Goal: Navigation & Orientation: Find specific page/section

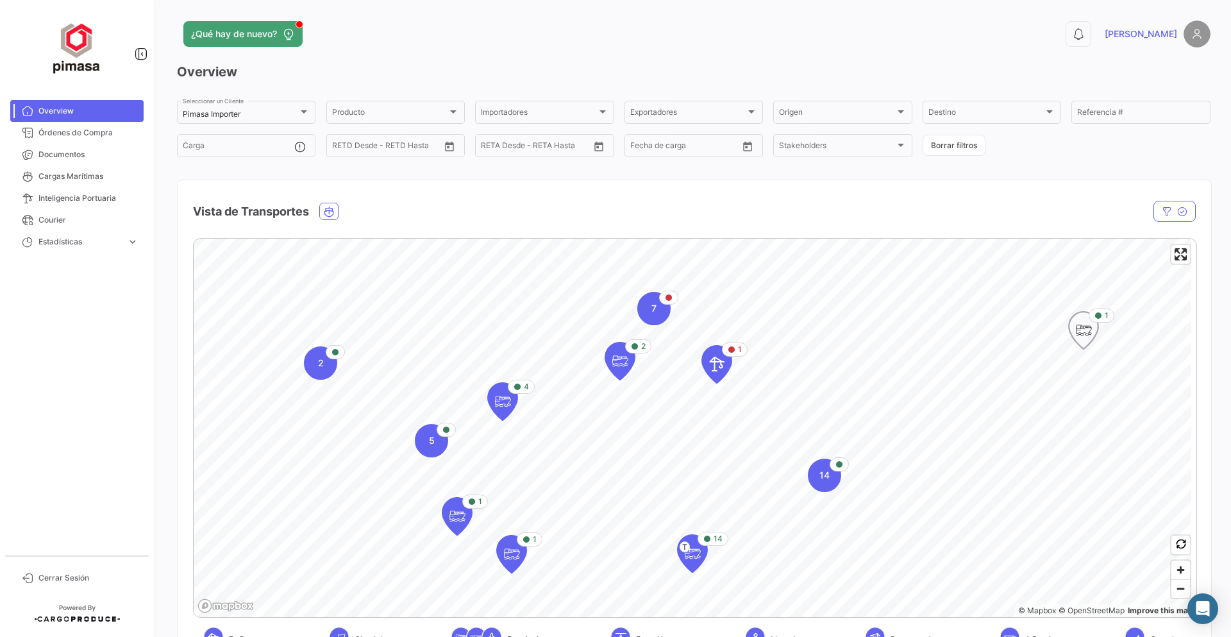
click at [1080, 329] on icon "Map marker" at bounding box center [1083, 330] width 18 height 27
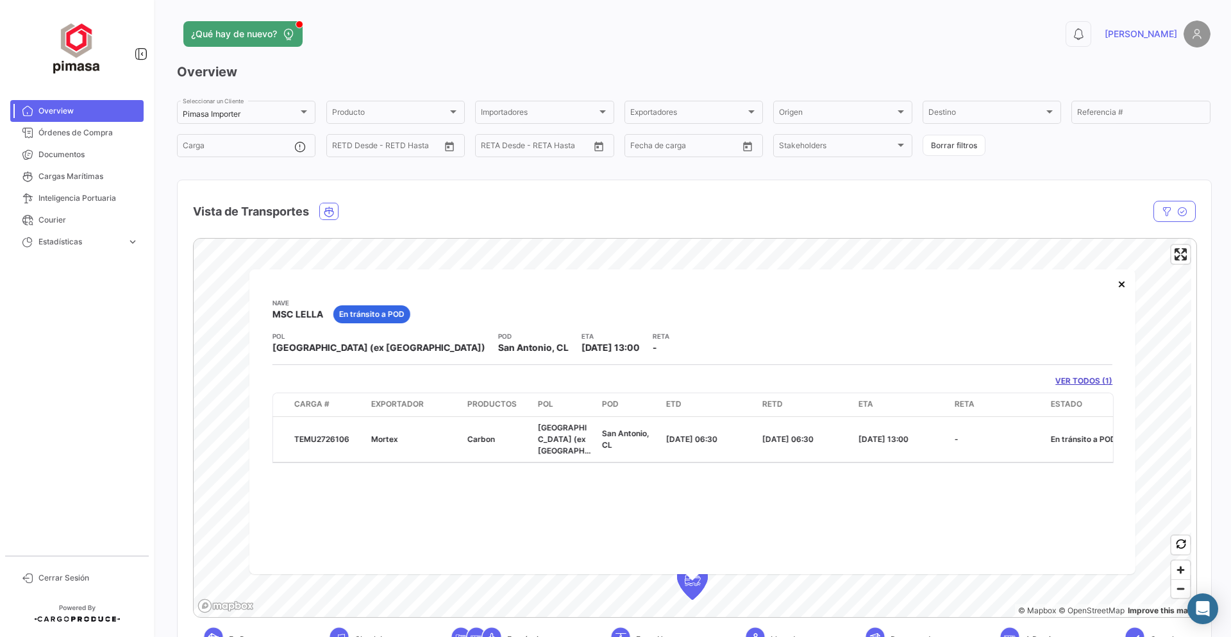
click at [120, 340] on mat-nav-list "Overview Órdenes de Compra Documentos Cargas Marítimas Inteligencia Portuaria C…" at bounding box center [77, 322] width 154 height 455
click at [1121, 284] on button "×" at bounding box center [1121, 284] width 26 height 26
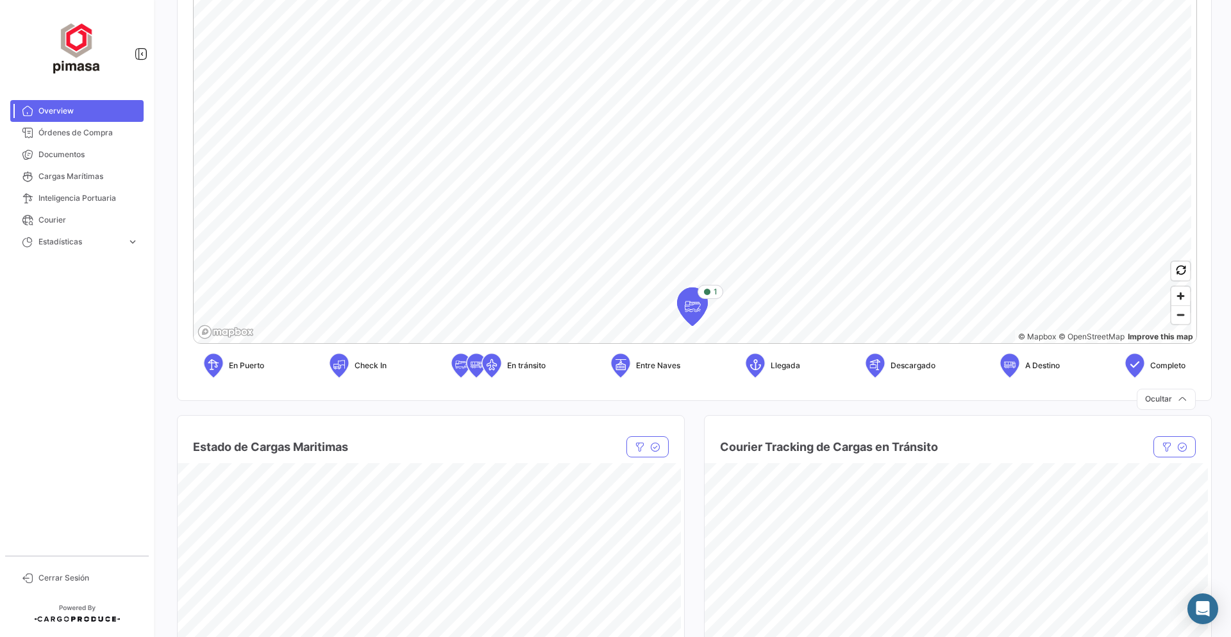
scroll to position [256, 0]
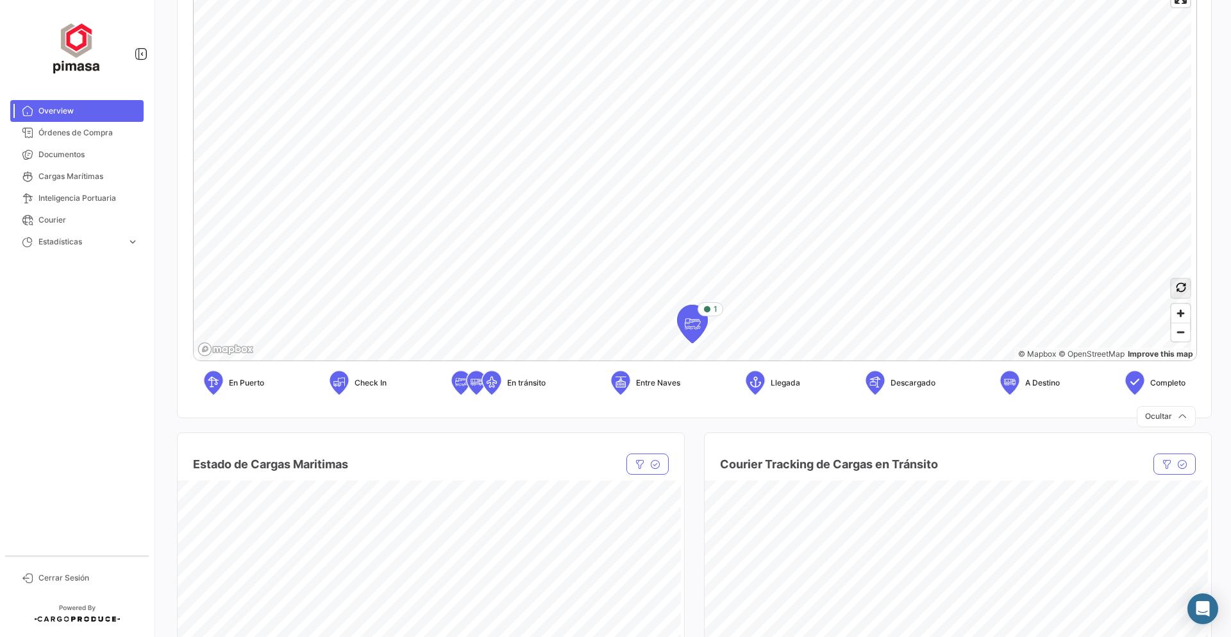
click at [1172, 294] on button "button" at bounding box center [1180, 288] width 19 height 19
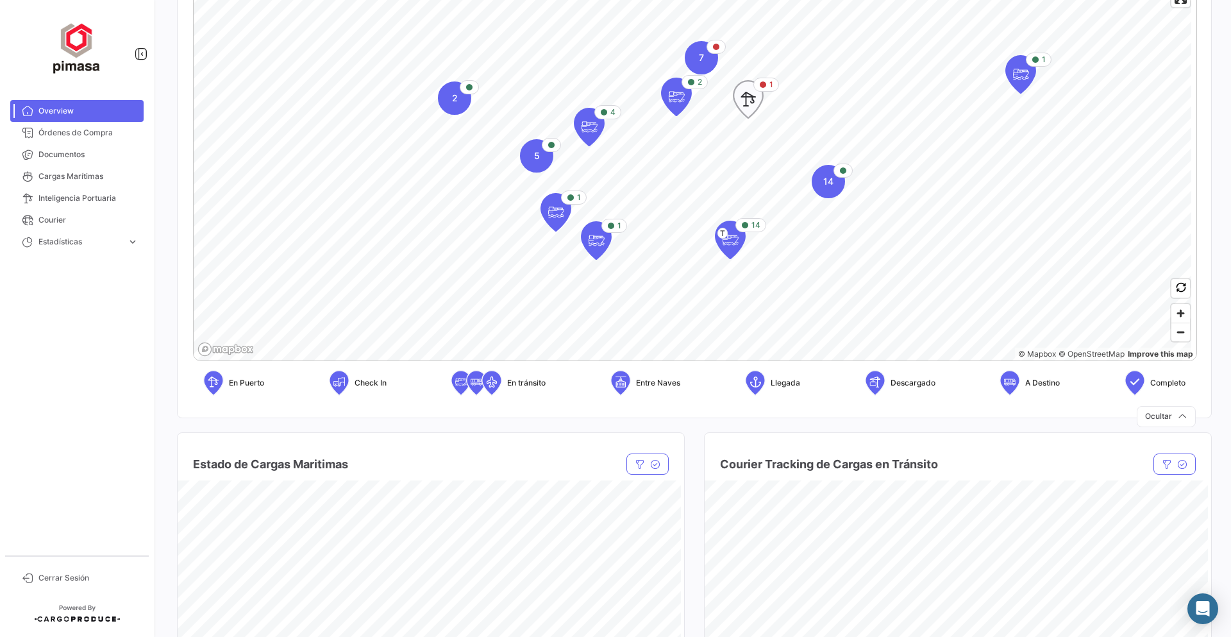
click at [747, 96] on icon "Map marker" at bounding box center [748, 99] width 18 height 27
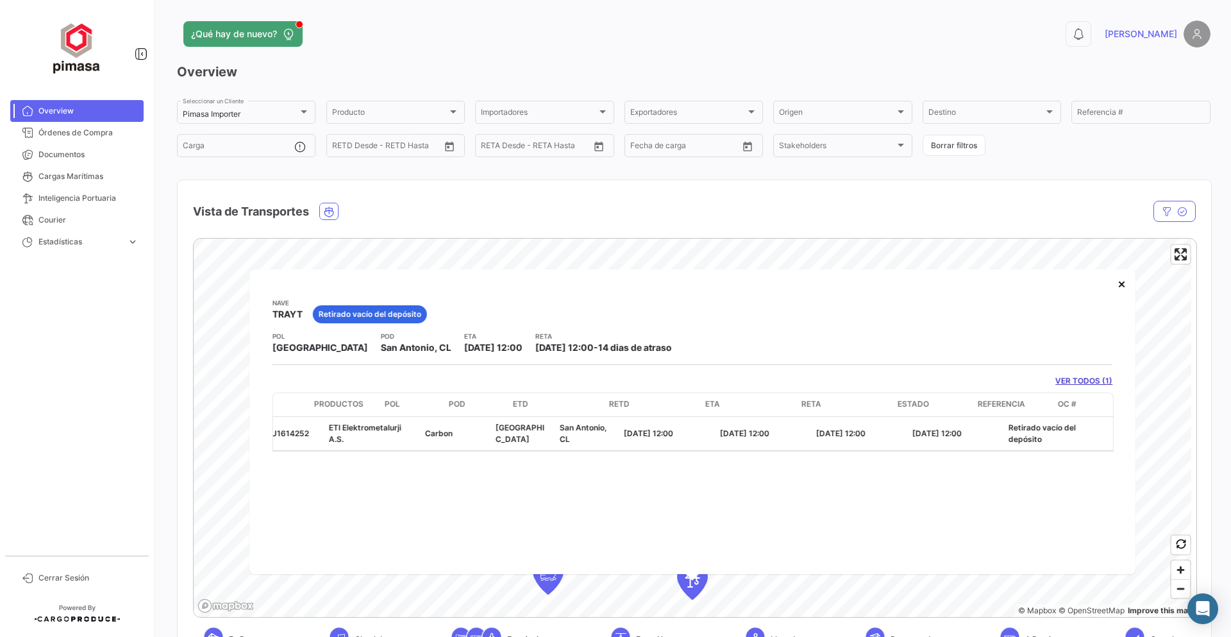
scroll to position [0, 0]
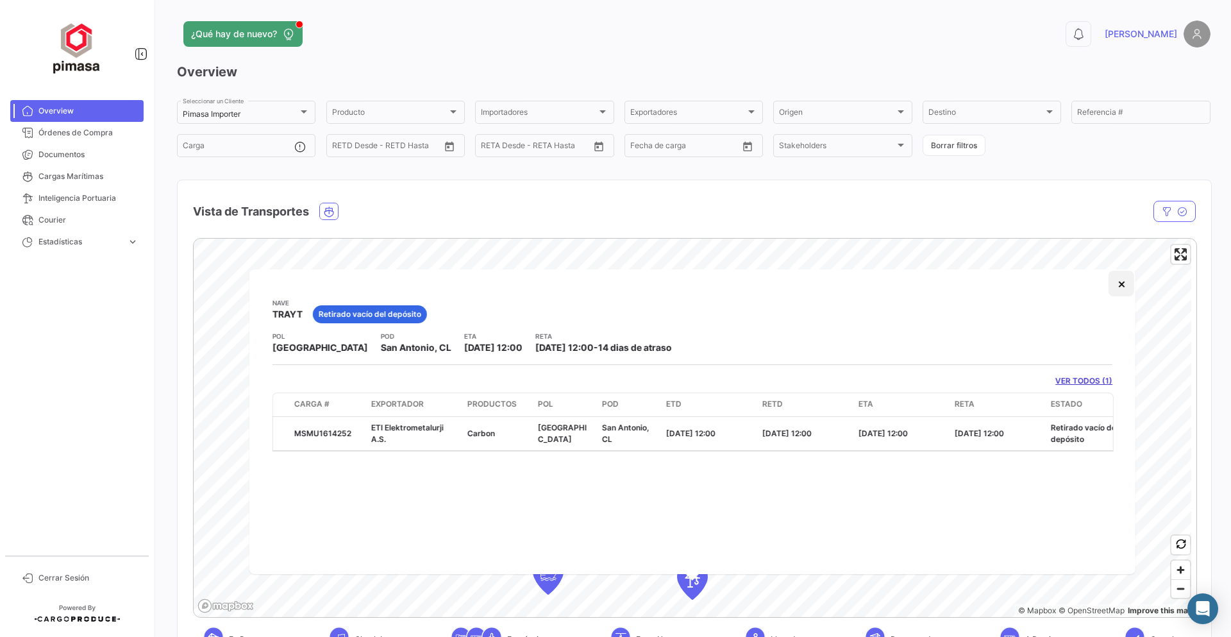
click at [1122, 285] on button "×" at bounding box center [1121, 284] width 26 height 26
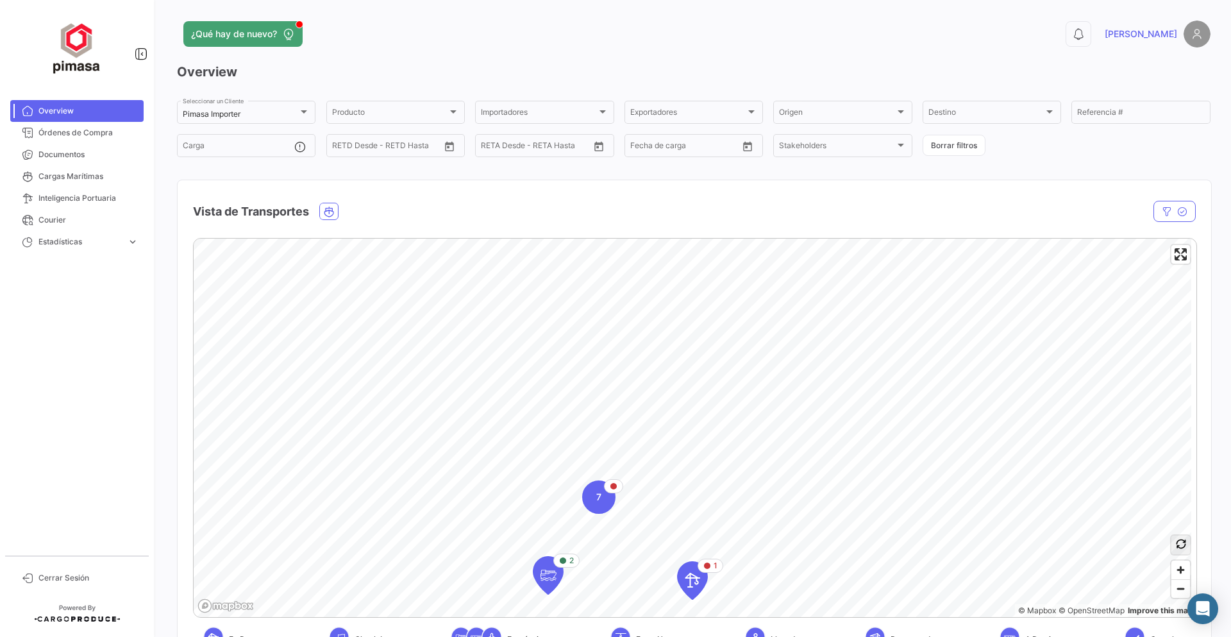
click at [1176, 546] on icon "button" at bounding box center [1181, 543] width 10 height 10
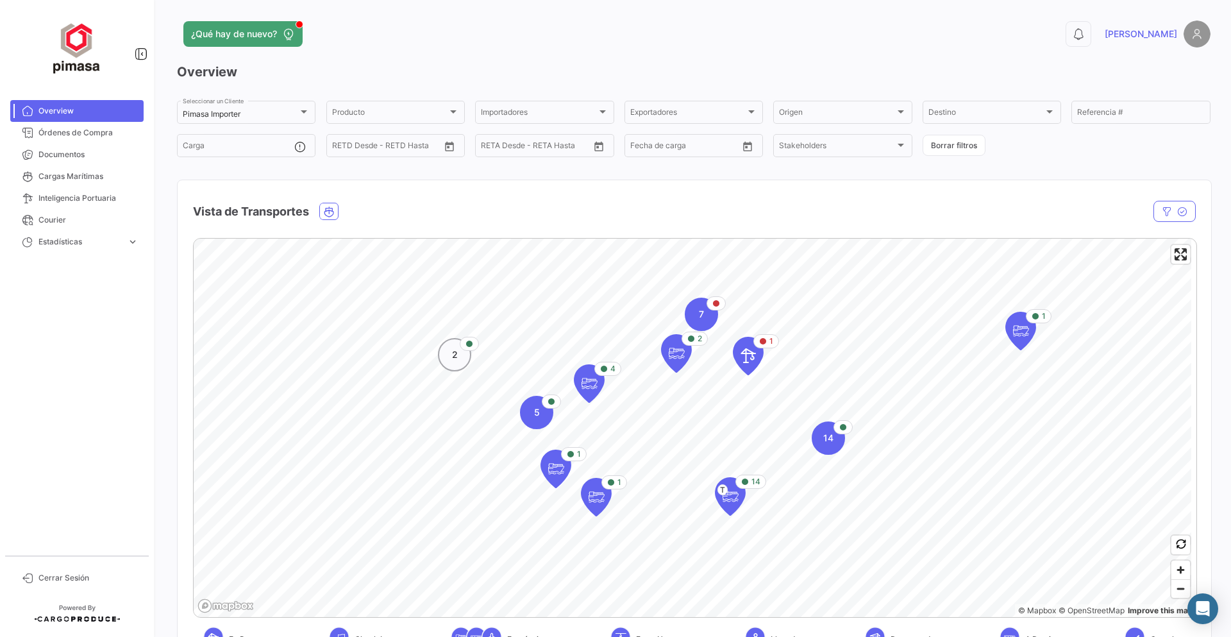
click at [455, 356] on span "2" at bounding box center [455, 354] width 6 height 13
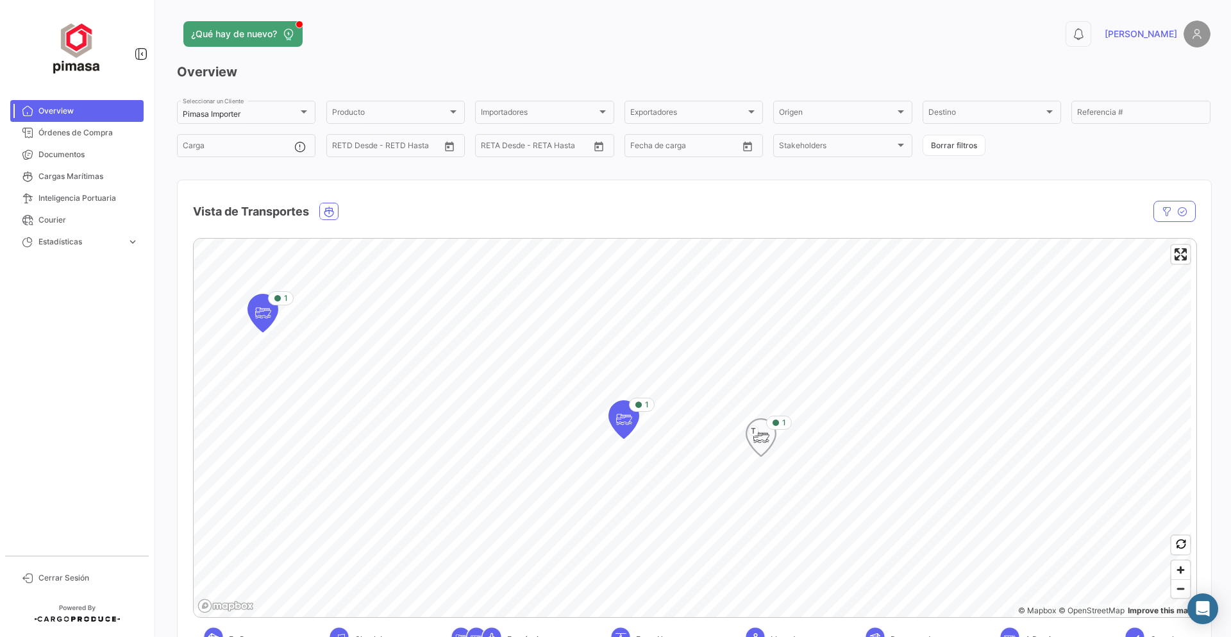
click at [759, 436] on icon "Map marker" at bounding box center [761, 437] width 18 height 27
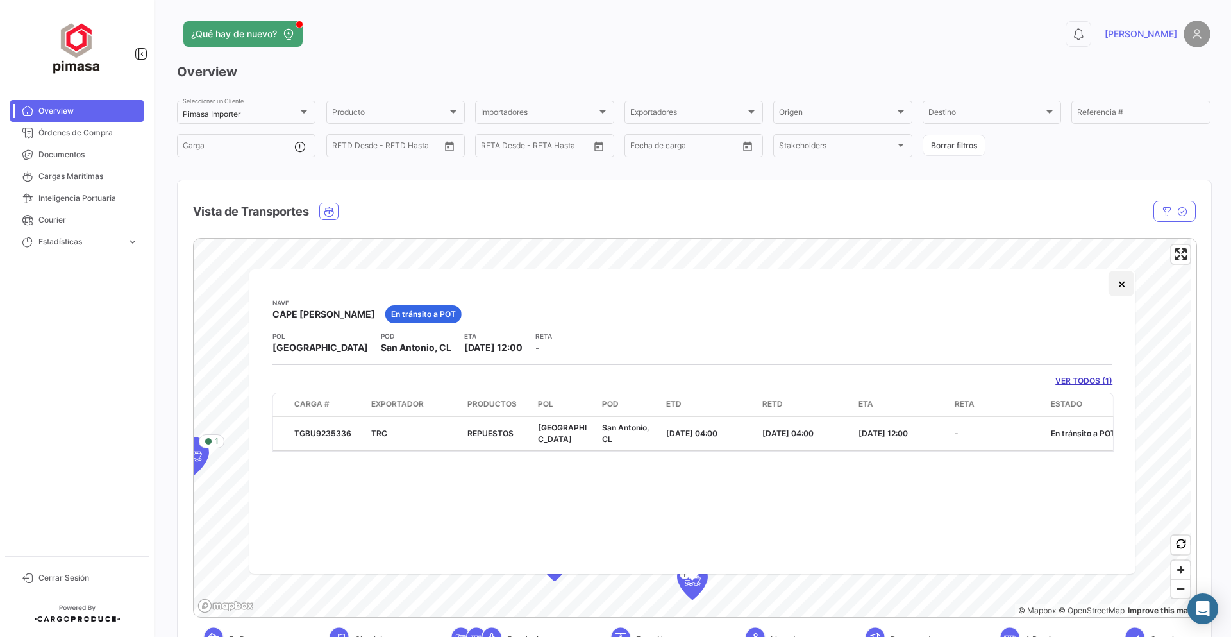
click at [1122, 285] on button "×" at bounding box center [1121, 284] width 26 height 26
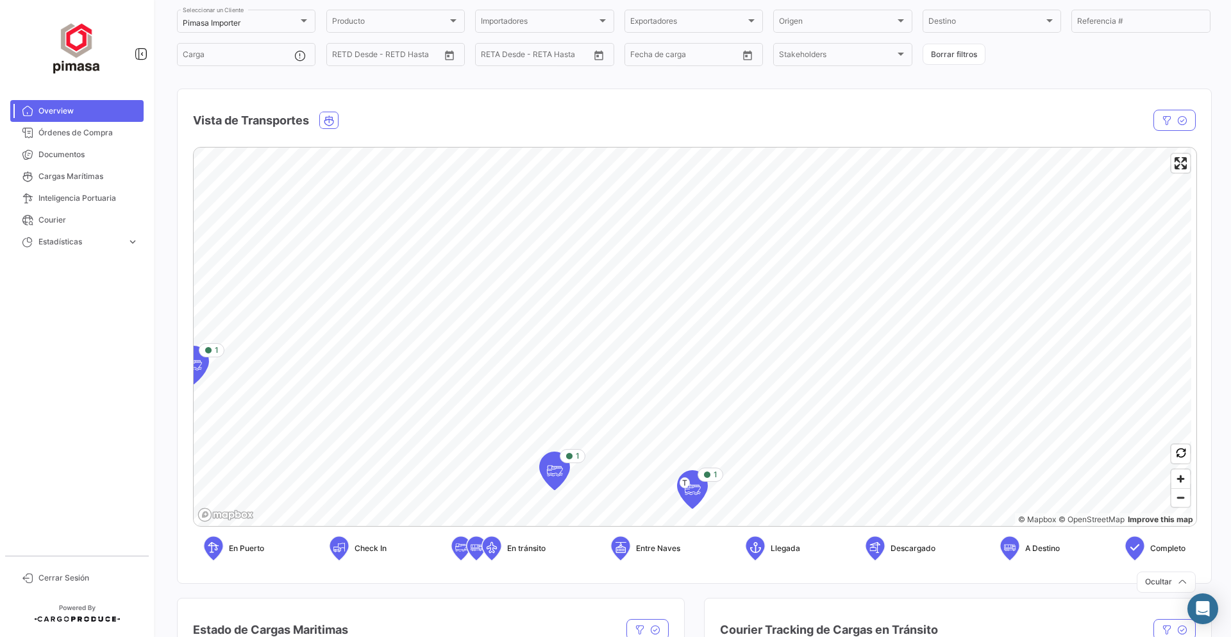
scroll to position [192, 0]
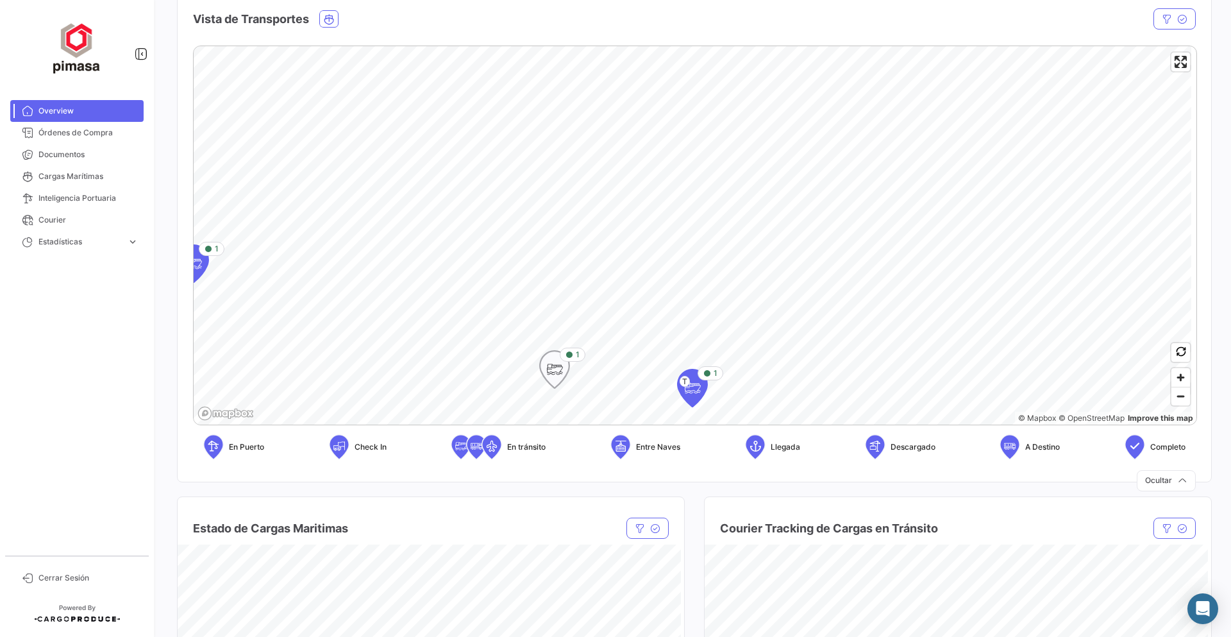
click at [554, 369] on icon "Map marker" at bounding box center [555, 369] width 18 height 27
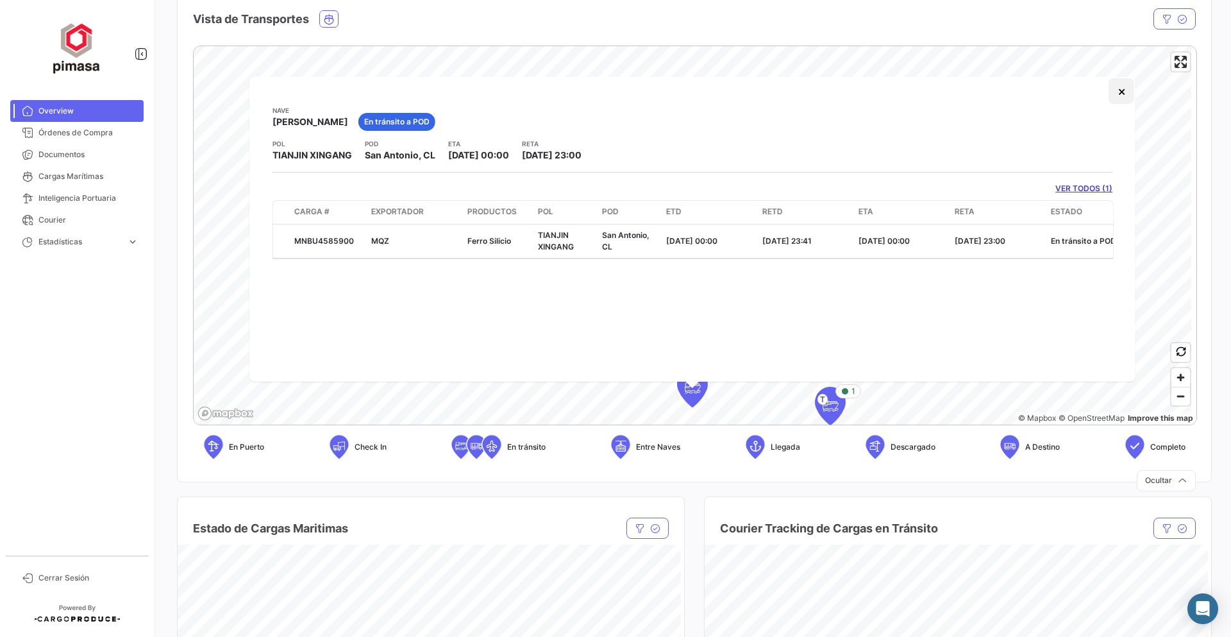
click at [1120, 90] on button "×" at bounding box center [1121, 91] width 26 height 26
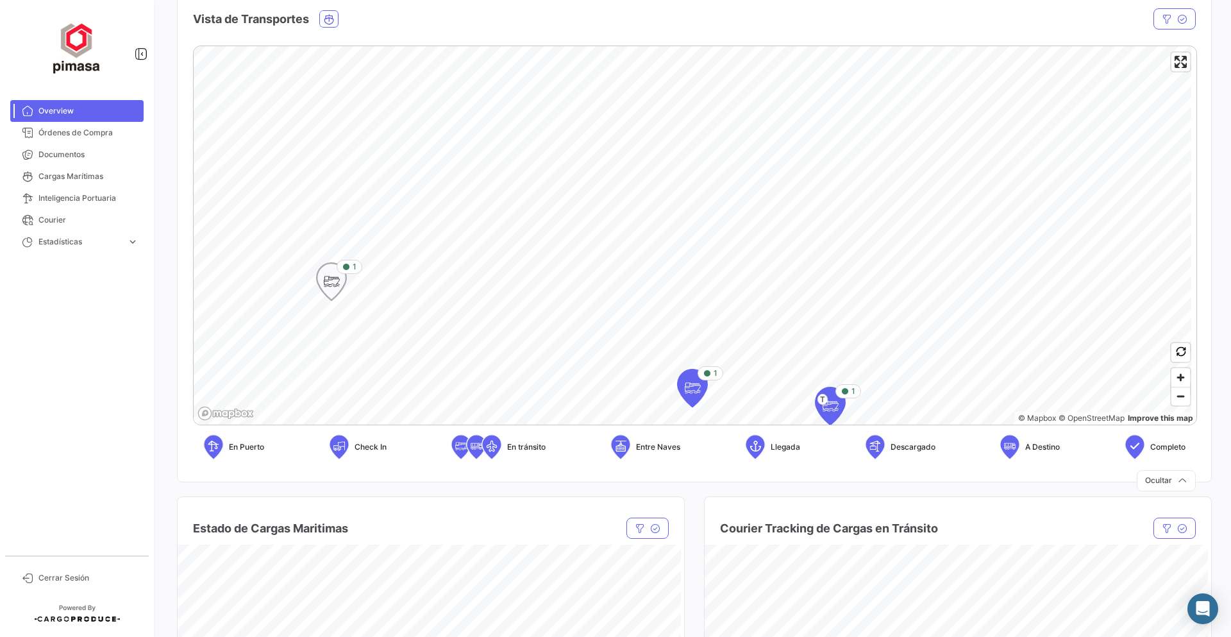
click at [332, 283] on icon "Map marker" at bounding box center [331, 281] width 18 height 27
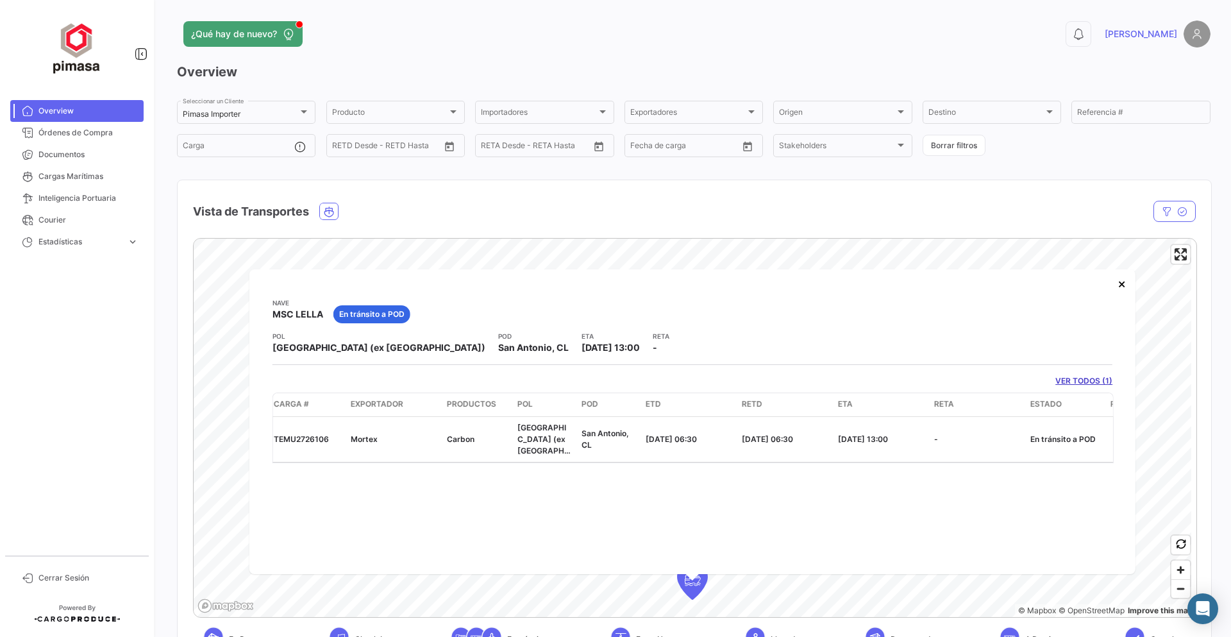
scroll to position [0, 27]
click at [1121, 285] on button "×" at bounding box center [1121, 284] width 26 height 26
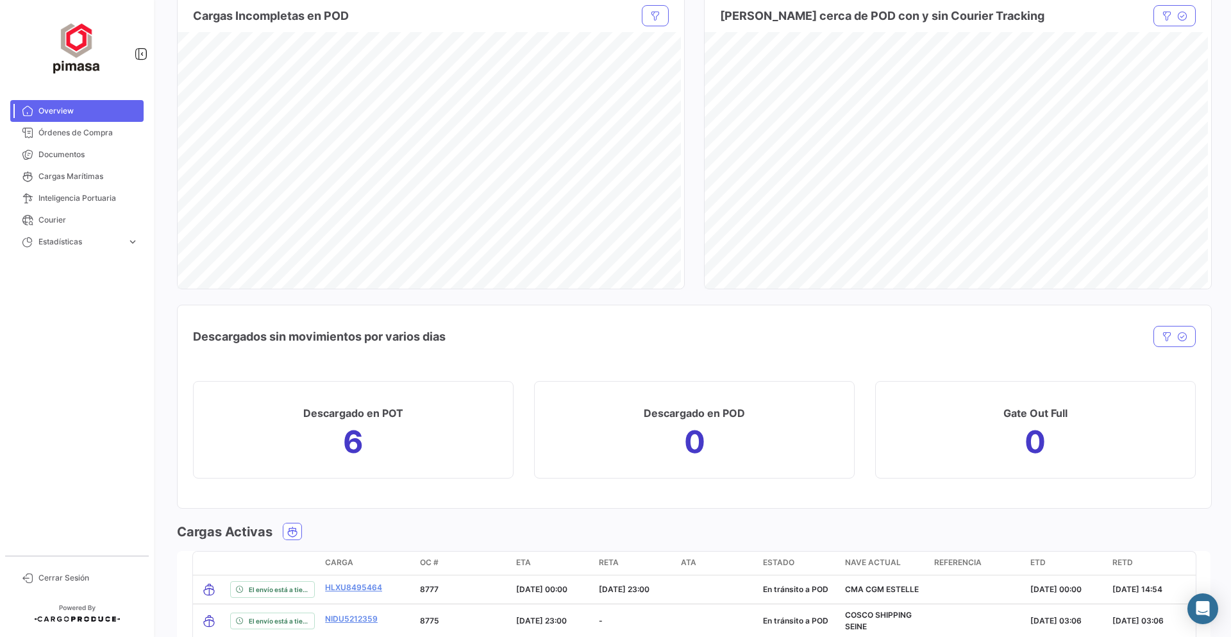
scroll to position [1026, 0]
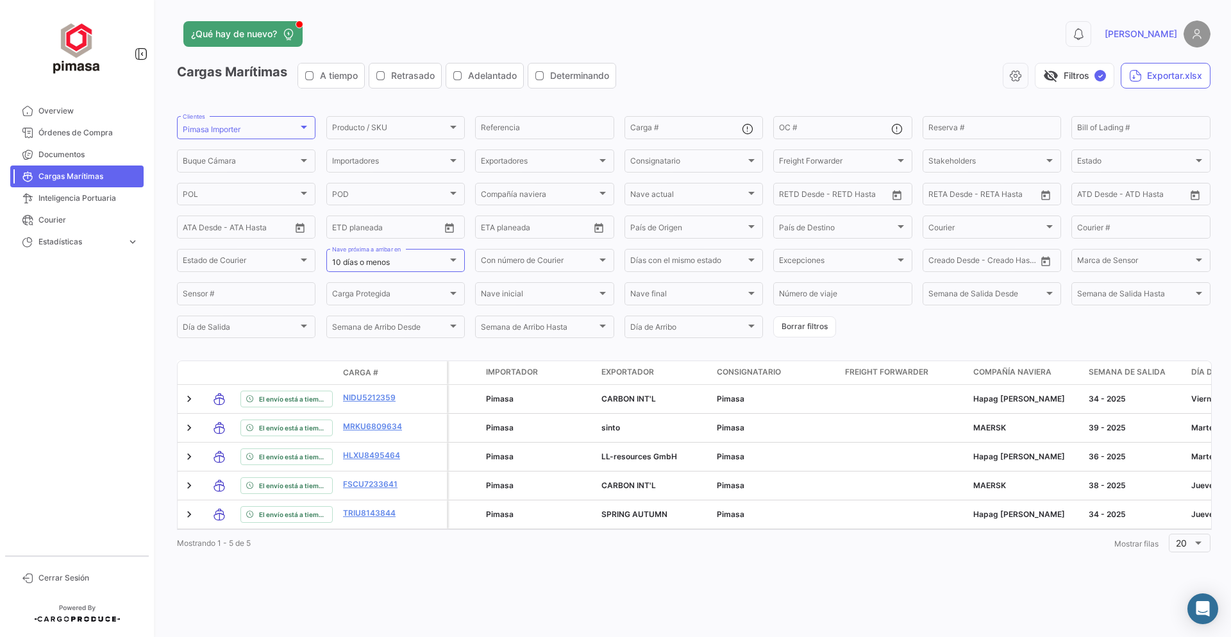
click at [76, 57] on img at bounding box center [77, 47] width 64 height 64
click at [142, 53] on icon at bounding box center [141, 53] width 13 height 13
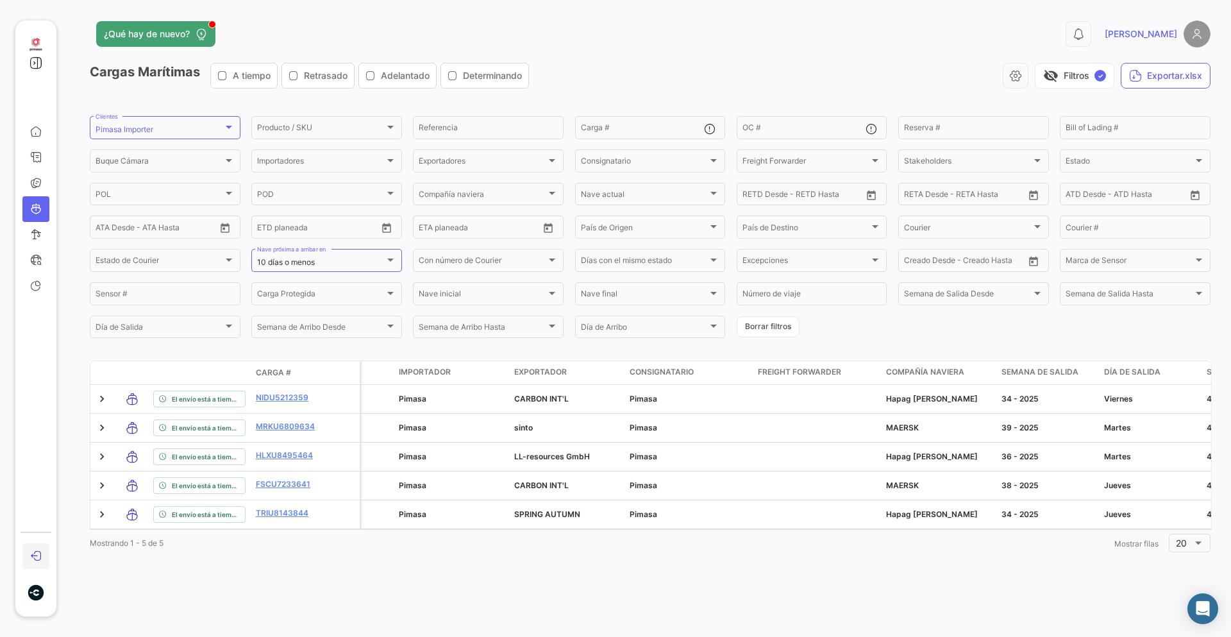
click at [34, 549] on link "Cerrar Sesión" at bounding box center [35, 556] width 27 height 26
